Goal: Transaction & Acquisition: Purchase product/service

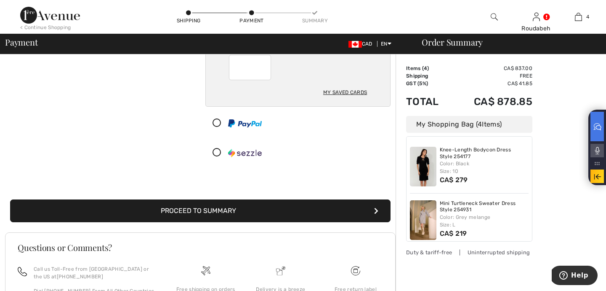
scroll to position [139, 0]
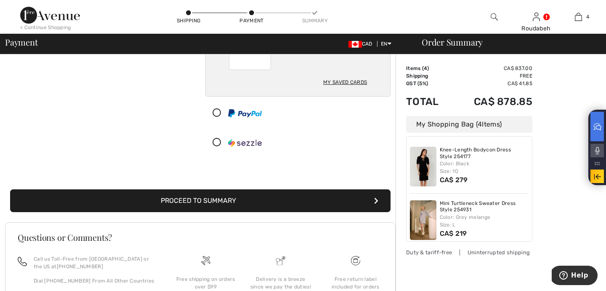
click at [186, 203] on button "Proceed to Summary" at bounding box center [200, 200] width 381 height 23
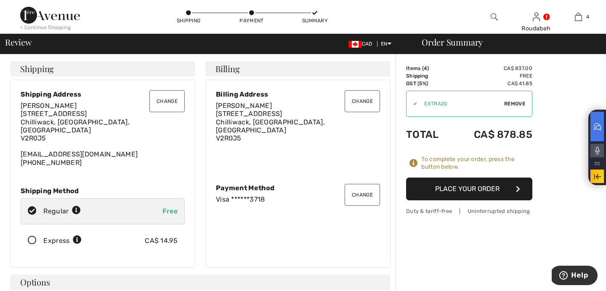
click at [522, 103] on span "Remove" at bounding box center [515, 104] width 21 height 8
click at [514, 101] on span "Apply" at bounding box center [517, 104] width 17 height 8
click at [426, 103] on input "TEXT" at bounding box center [458, 103] width 102 height 25
type input "EXTRA20"
click at [514, 101] on span "Apply" at bounding box center [517, 104] width 17 height 8
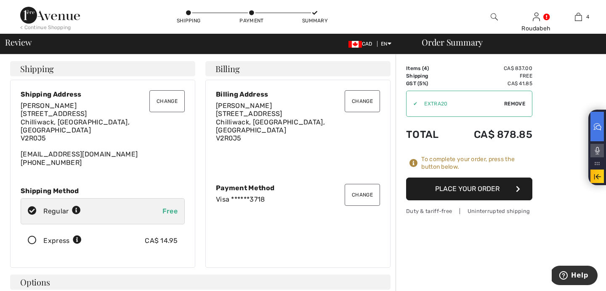
click at [454, 187] on button "Place Your Order" at bounding box center [469, 188] width 126 height 23
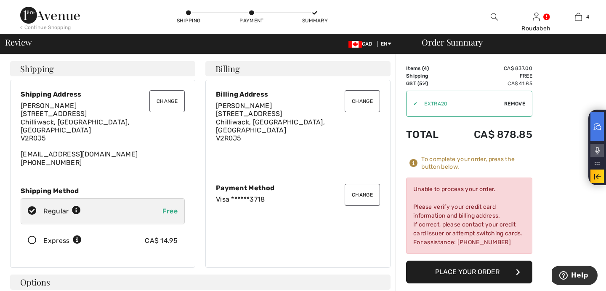
click at [362, 191] on button "Change" at bounding box center [362, 195] width 35 height 22
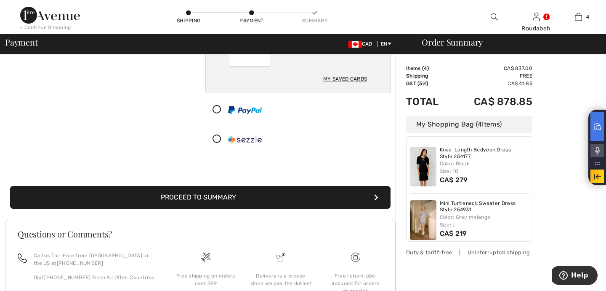
scroll to position [143, 0]
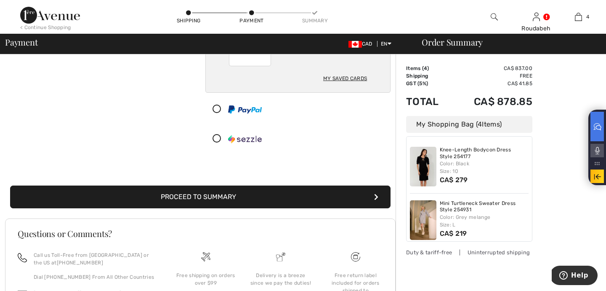
click at [216, 196] on button "Proceed to Summary" at bounding box center [200, 196] width 381 height 23
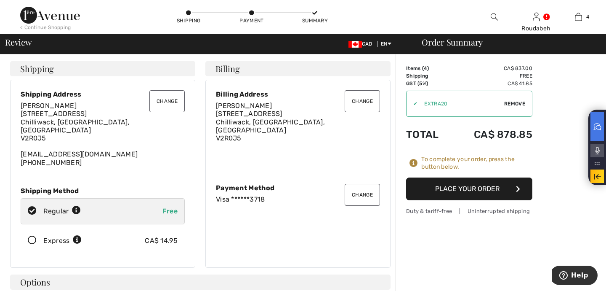
click at [454, 185] on button "Place Your Order" at bounding box center [469, 188] width 126 height 23
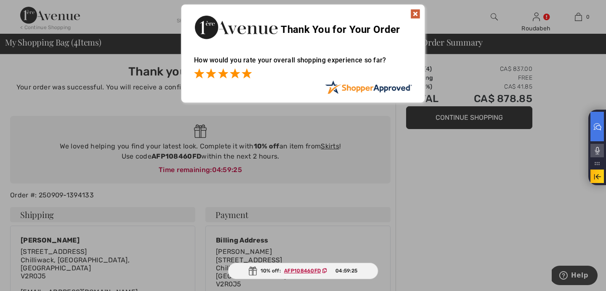
click at [248, 70] on span at bounding box center [247, 73] width 10 height 10
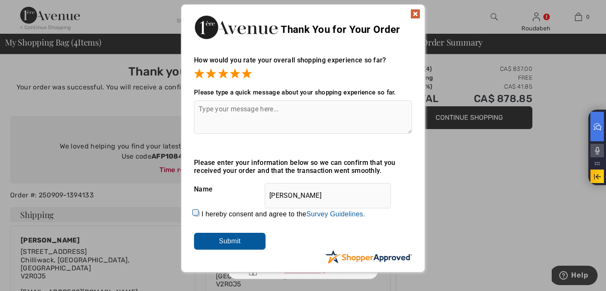
click at [227, 238] on input "Submit" at bounding box center [230, 240] width 72 height 17
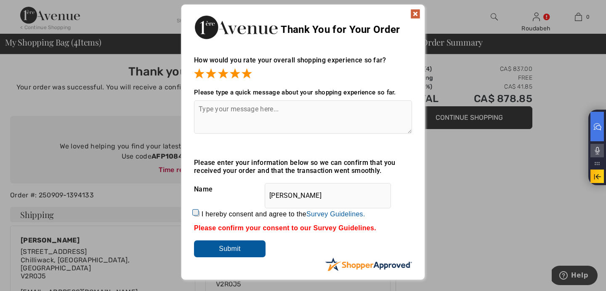
click at [194, 211] on input "I hereby consent and agree to the By submitting a review, you grant permission …" at bounding box center [196, 213] width 5 height 5
checkbox input "true"
click at [213, 244] on input "Submit" at bounding box center [230, 248] width 72 height 17
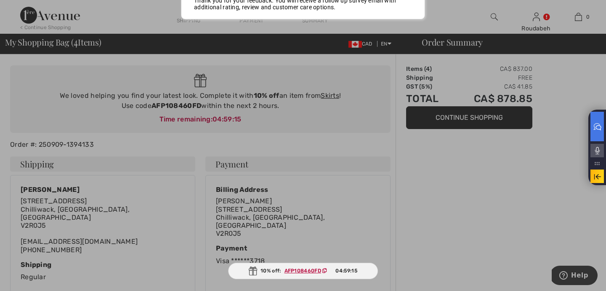
scroll to position [51, 0]
click at [454, 250] on div at bounding box center [303, 145] width 606 height 291
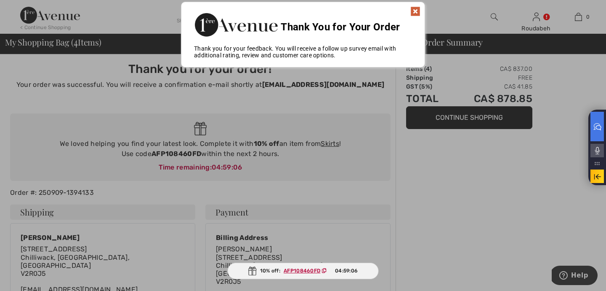
scroll to position [0, 0]
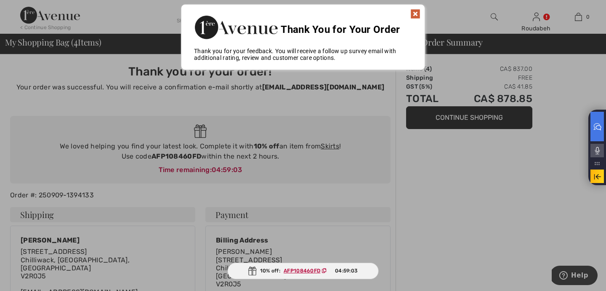
click at [415, 13] on img at bounding box center [416, 14] width 10 height 10
